Goal: Find contact information: Find contact information

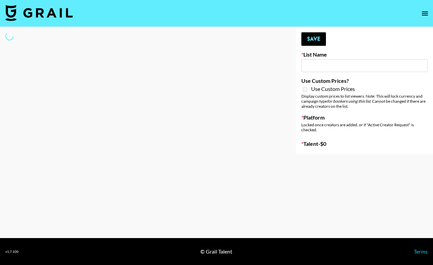
click at [322, 71] on input at bounding box center [364, 65] width 126 height 13
type input "Shokz"
select select "Song"
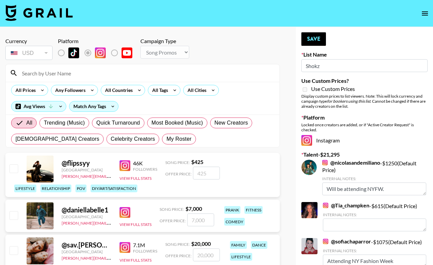
click at [127, 71] on input at bounding box center [147, 73] width 258 height 11
paste input "[PERSON_NAME]"
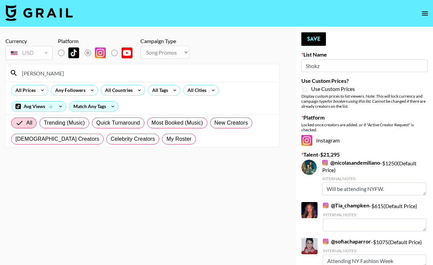
type input "[PERSON_NAME]"
drag, startPoint x: 53, startPoint y: 75, endPoint x: 13, endPoint y: 73, distance: 40.1
click at [13, 73] on div "[PERSON_NAME]" at bounding box center [143, 73] width 274 height 18
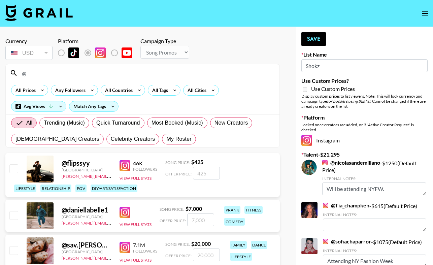
paste input "[PERSON_NAME]"
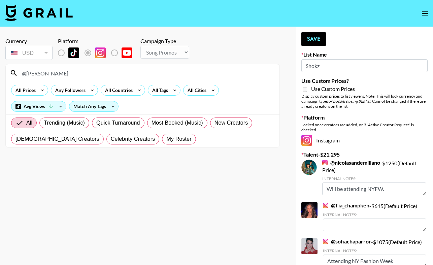
click at [40, 74] on input "@[PERSON_NAME]" at bounding box center [147, 73] width 258 height 11
type input "@Riyagohil"
click at [111, 175] on section "Currency USD USD ​ Platform Campaign Type Choose Type... Song Promos Brand Prom…" at bounding box center [142, 137] width 274 height 211
click at [76, 75] on input "@Riyagohil" at bounding box center [147, 73] width 258 height 11
drag, startPoint x: 324, startPoint y: 67, endPoint x: 284, endPoint y: 67, distance: 39.4
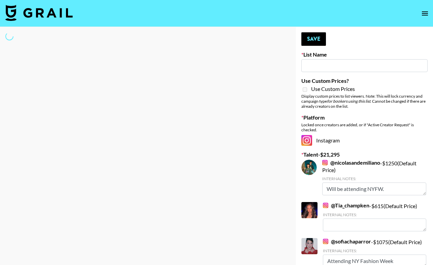
paste input "[PERSON_NAME]"
type input "[PERSON_NAME]"
select select "Song"
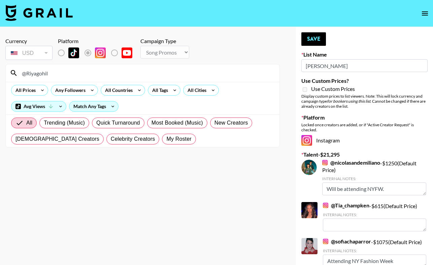
type input "[PERSON_NAME]"
drag, startPoint x: 64, startPoint y: 73, endPoint x: 11, endPoint y: 73, distance: 53.2
click at [11, 73] on div "@Riyagohil" at bounding box center [143, 73] width 274 height 18
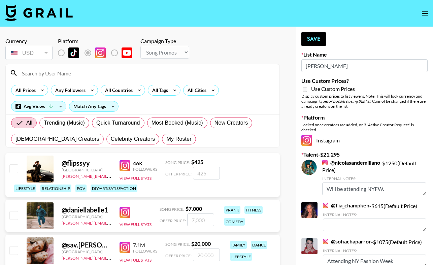
paste input "nicolasandemiliano"
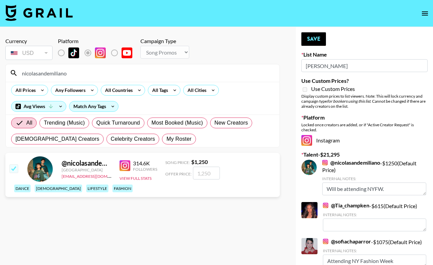
type input "nicolasandemiliano"
drag, startPoint x: 107, startPoint y: 177, endPoint x: 60, endPoint y: 177, distance: 47.1
click at [60, 177] on div "@ nicolasandemiliano [GEOGRAPHIC_DATA] [EMAIL_ADDRESS][DOMAIN_NAME] 314.6K Foll…" at bounding box center [142, 175] width 274 height 44
copy link "[EMAIL_ADDRESS][DOMAIN_NAME]"
drag, startPoint x: 76, startPoint y: 76, endPoint x: 24, endPoint y: 69, distance: 52.2
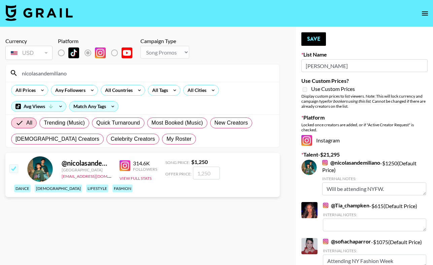
click at [24, 69] on input "nicolasandemiliano" at bounding box center [147, 73] width 258 height 11
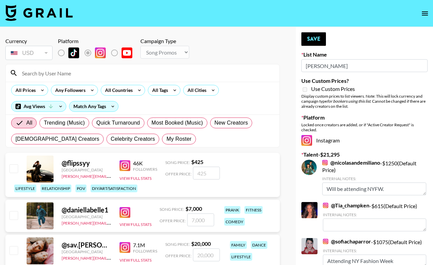
paste input "donita_p"
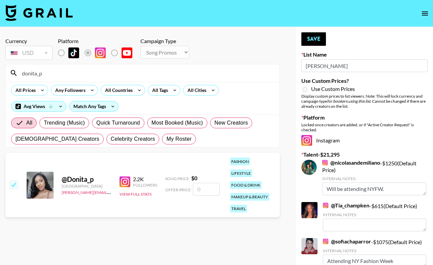
type input "donita_p"
drag, startPoint x: 57, startPoint y: 188, endPoint x: 98, endPoint y: 192, distance: 40.6
click at [98, 192] on div "@ Donita_p [GEOGRAPHIC_DATA] [PERSON_NAME][EMAIL_ADDRESS][PERSON_NAME][DOMAIN_N…" at bounding box center [142, 185] width 274 height 64
copy link "[PERSON_NAME][EMAIL_ADDRESS][PERSON_NAME][DOMAIN_NAME]"
drag, startPoint x: 56, startPoint y: 74, endPoint x: 0, endPoint y: 71, distance: 56.3
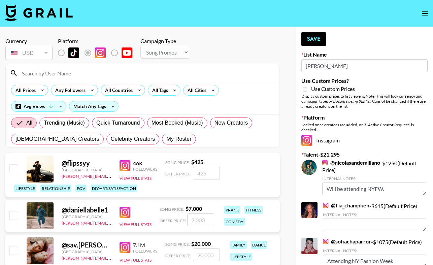
paste input "riyadgohil"
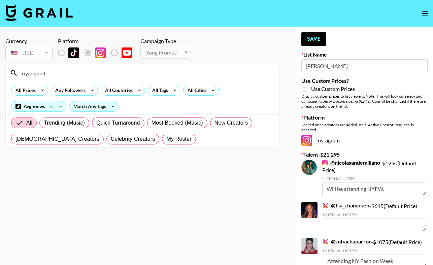
click at [56, 68] on input "riyadgohil" at bounding box center [147, 73] width 258 height 11
type input "@ riyadgohil"
drag, startPoint x: 42, startPoint y: 72, endPoint x: 1, endPoint y: 69, distance: 41.5
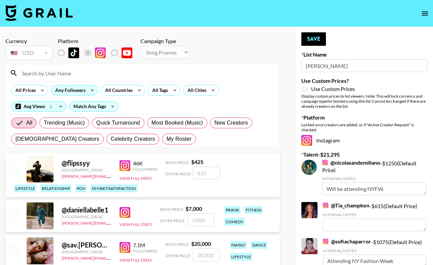
paste input "riyadgohil"
type input "riyadgohil"
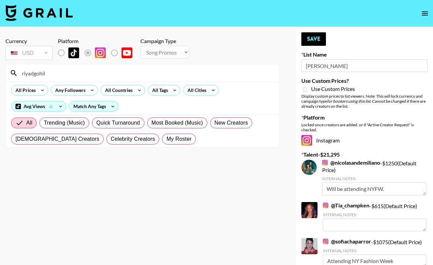
drag, startPoint x: 49, startPoint y: 74, endPoint x: 3, endPoint y: 71, distance: 45.9
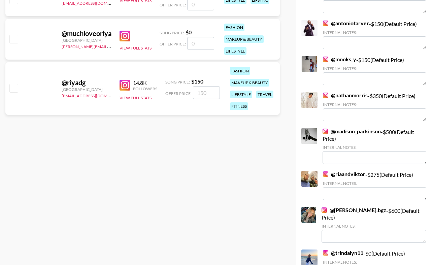
scroll to position [326, 0]
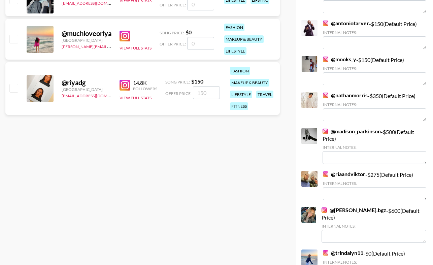
type input "@[PERSON_NAME]"
drag, startPoint x: 110, startPoint y: 95, endPoint x: 60, endPoint y: 98, distance: 50.9
click at [60, 98] on div "@ riyadg [GEOGRAPHIC_DATA] [EMAIL_ADDRESS][DOMAIN_NAME] 14.8K Followers View Fu…" at bounding box center [142, 88] width 274 height 53
copy link "[EMAIL_ADDRESS][DOMAIN_NAME]"
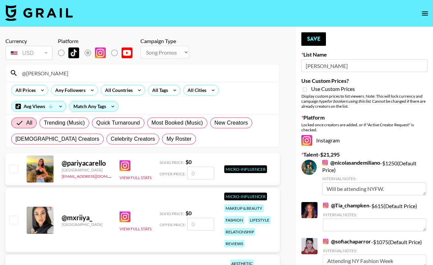
scroll to position [0, 0]
drag, startPoint x: 52, startPoint y: 71, endPoint x: -6, endPoint y: 68, distance: 58.3
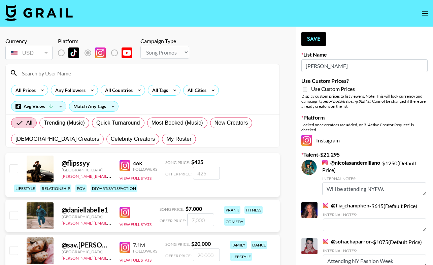
paste input "ranialaluna"
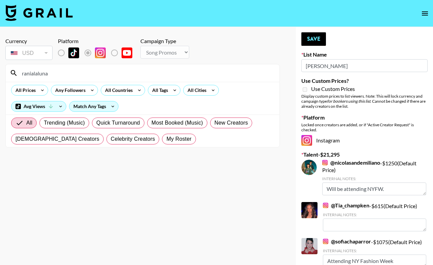
click at [23, 74] on input "ranialaluna" at bounding box center [147, 73] width 258 height 11
click at [86, 225] on section "Currency USD USD ​ Platform Campaign Type Choose Type... Song Promos Brand Prom…" at bounding box center [142, 137] width 274 height 211
click at [57, 74] on input "@ranialaluna" at bounding box center [147, 73] width 258 height 11
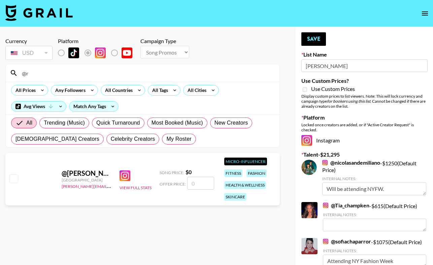
type input "@"
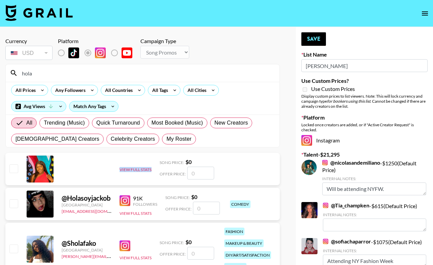
click at [59, 185] on div "View Full Stats Song Price: $ 0 Offer Price:" at bounding box center [142, 170] width 274 height 35
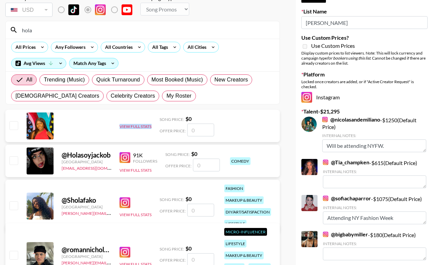
scroll to position [44, 0]
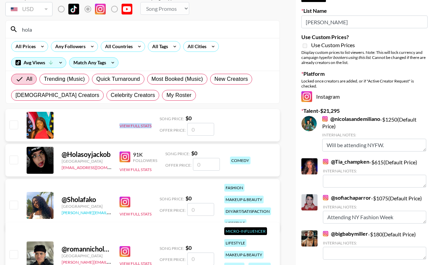
drag, startPoint x: 109, startPoint y: 214, endPoint x: 95, endPoint y: 214, distance: 13.5
drag, startPoint x: 58, startPoint y: 211, endPoint x: 109, endPoint y: 212, distance: 51.5
click at [109, 212] on div "@ Sholafako [GEOGRAPHIC_DATA] [PERSON_NAME][EMAIL_ADDRESS][PERSON_NAME][DOMAIN_…" at bounding box center [142, 205] width 274 height 53
copy link "[PERSON_NAME].[PERSON_NAME]@grail-talen"
drag, startPoint x: 40, startPoint y: 30, endPoint x: -5, endPoint y: 30, distance: 44.8
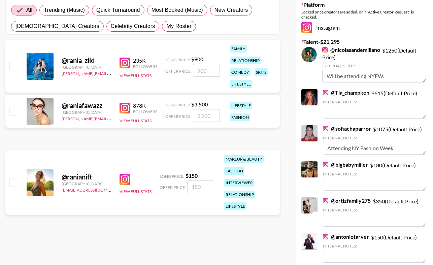
scroll to position [113, 0]
type input "rania"
drag, startPoint x: 106, startPoint y: 189, endPoint x: 59, endPoint y: 189, distance: 46.5
click at [59, 189] on div "@ ranianift [GEOGRAPHIC_DATA] [EMAIL_ADDRESS][DOMAIN_NAME] View Full Stats Song…" at bounding box center [142, 182] width 274 height 64
copy link "[EMAIL_ADDRESS][DOMAIN_NAME]"
